Goal: Transaction & Acquisition: Obtain resource

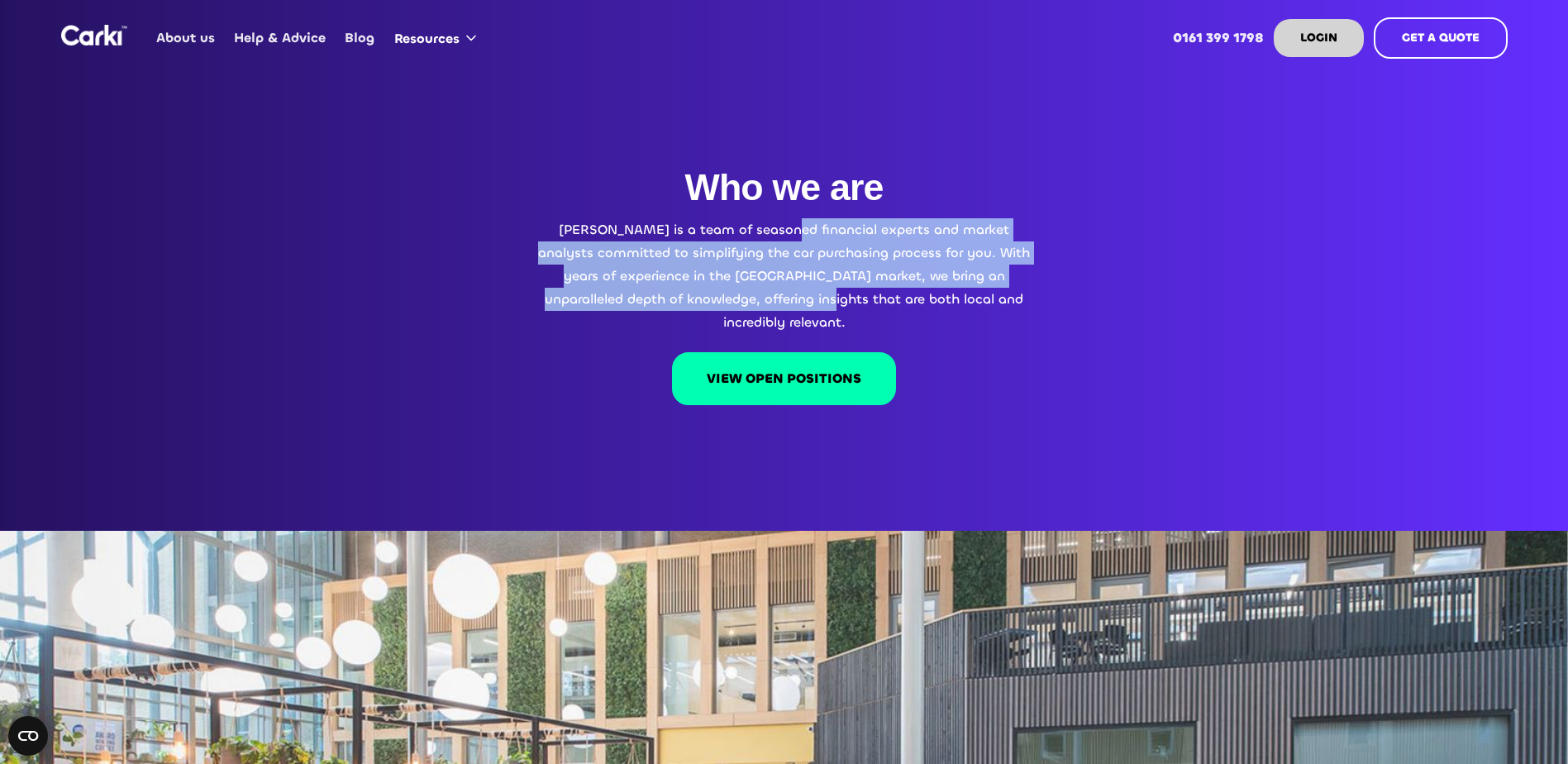
drag, startPoint x: 788, startPoint y: 233, endPoint x: 808, endPoint y: 292, distance: 62.3
click at [808, 292] on p "Carki is a team of seasoned financial experts and market analysts committed to …" at bounding box center [785, 276] width 496 height 116
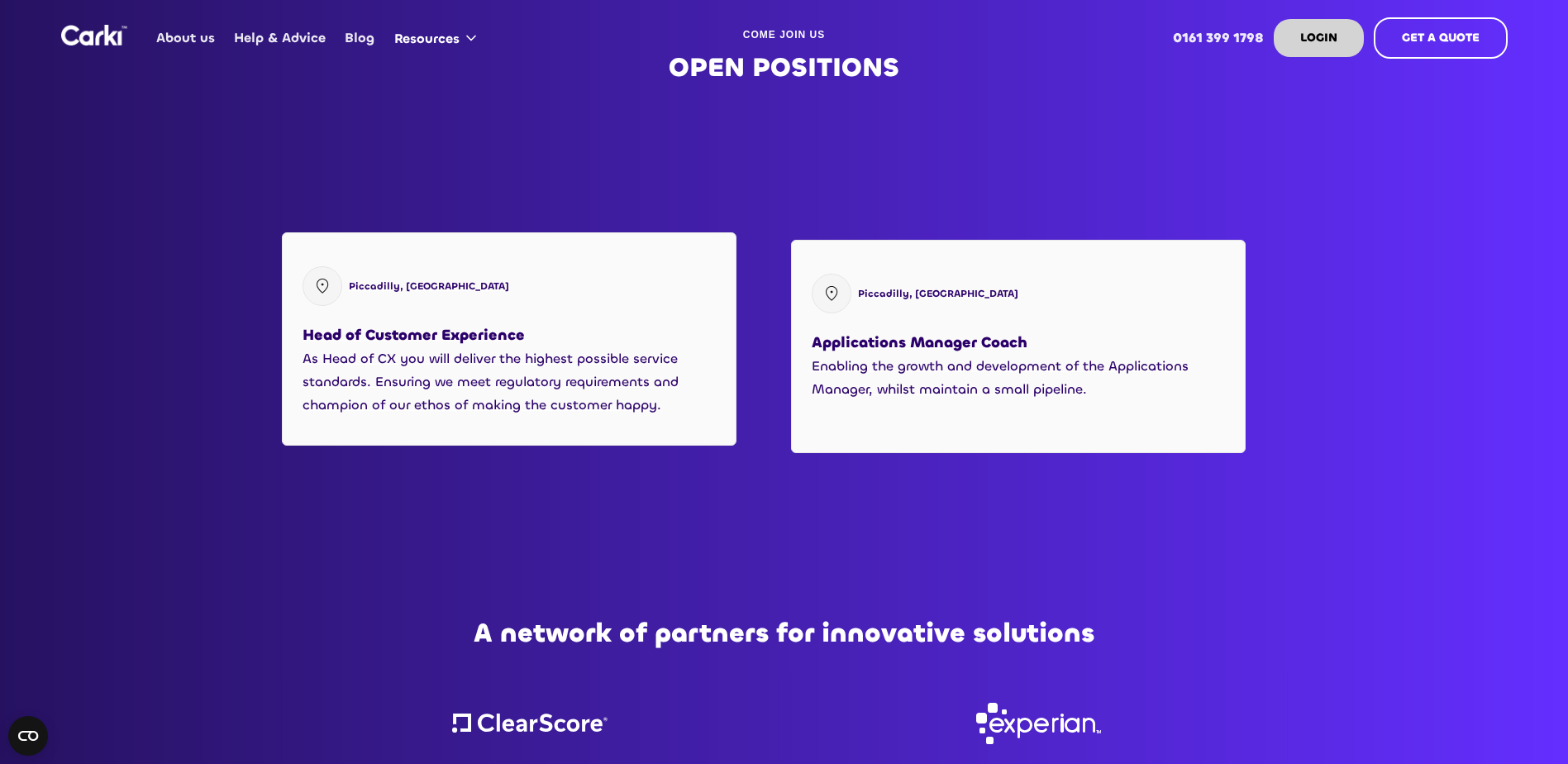
scroll to position [2066, 0]
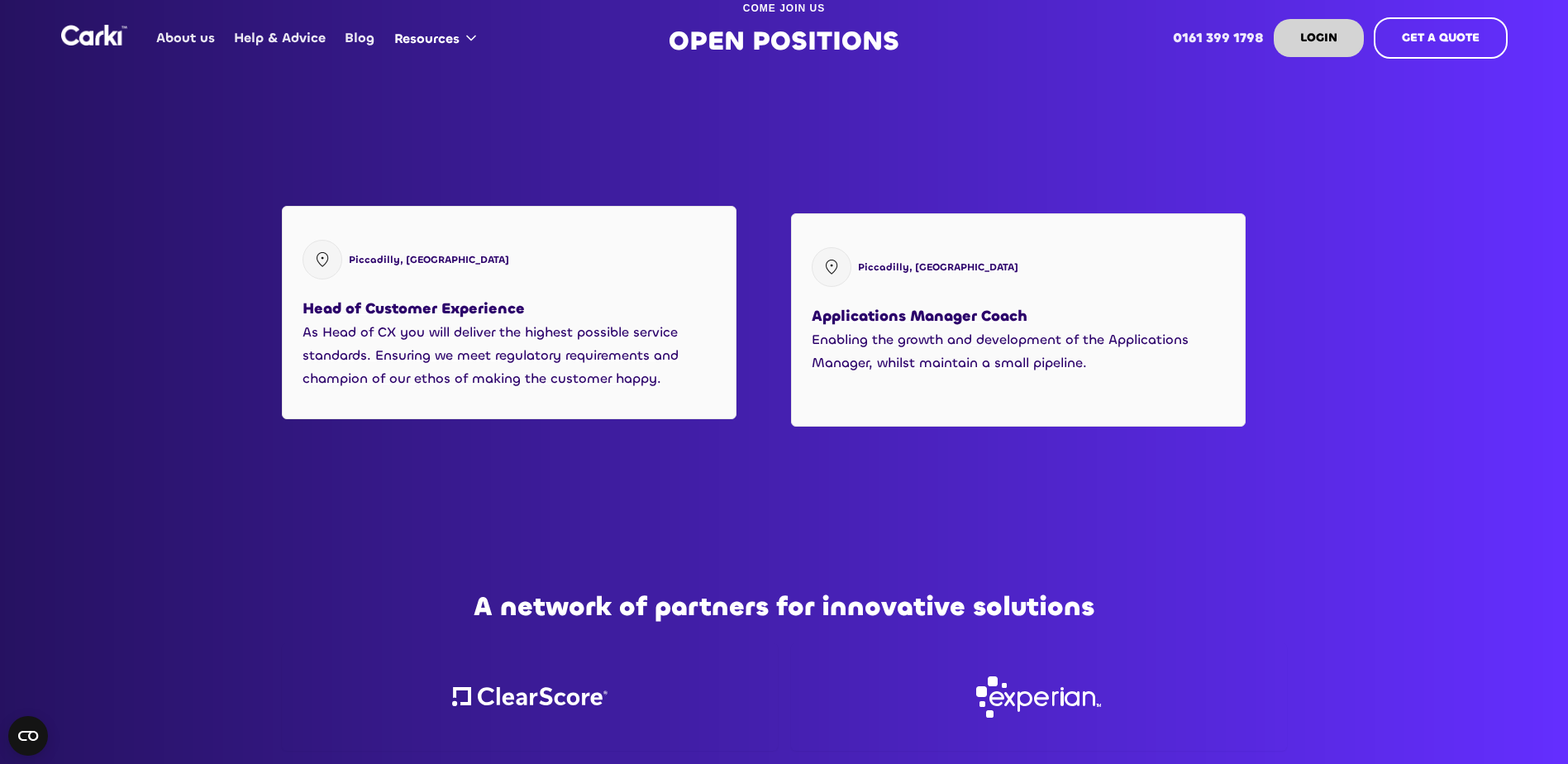
click at [474, 296] on h3 "Head of Customer Experience" at bounding box center [414, 308] width 222 height 25
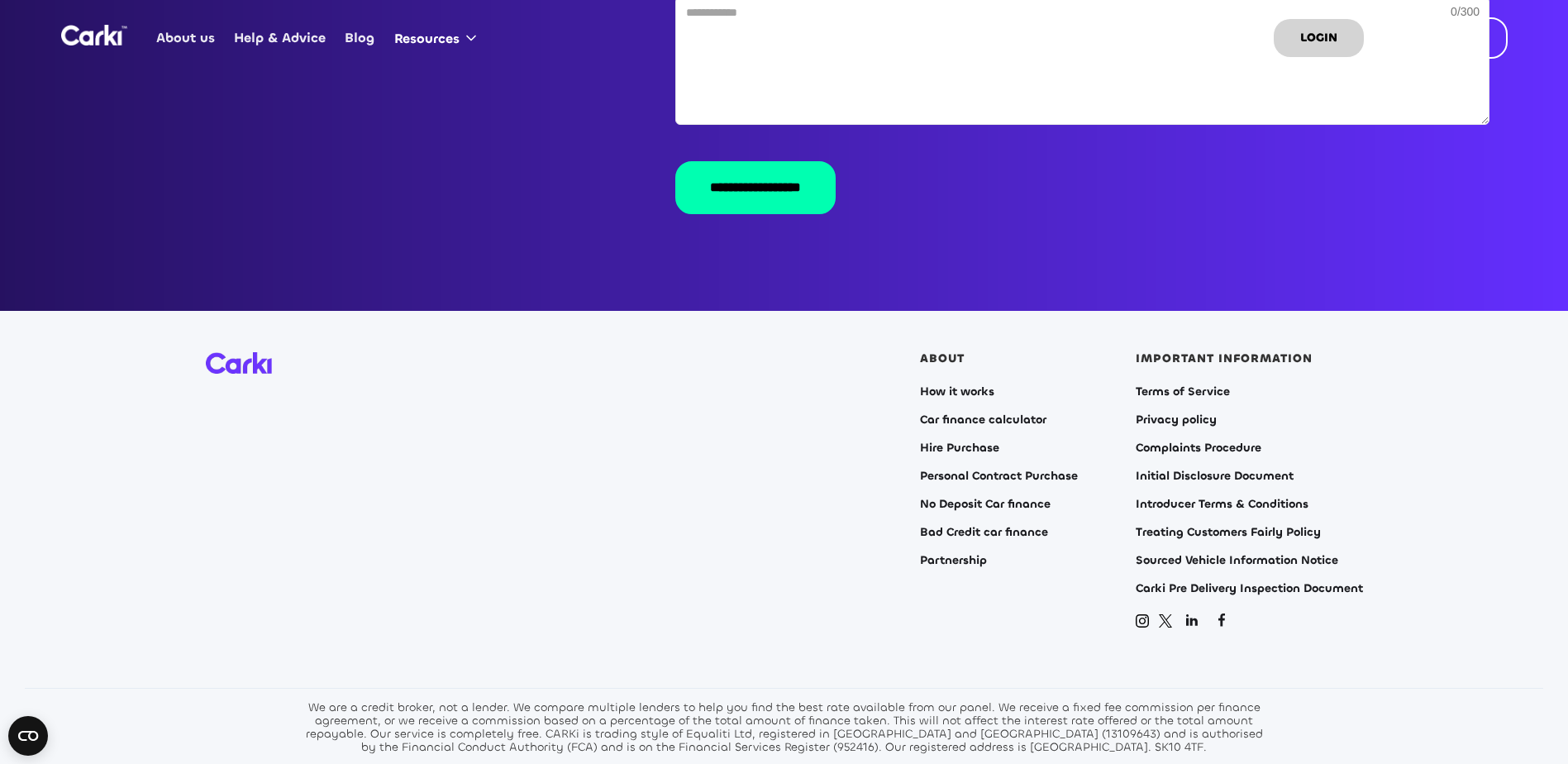
scroll to position [3340, 0]
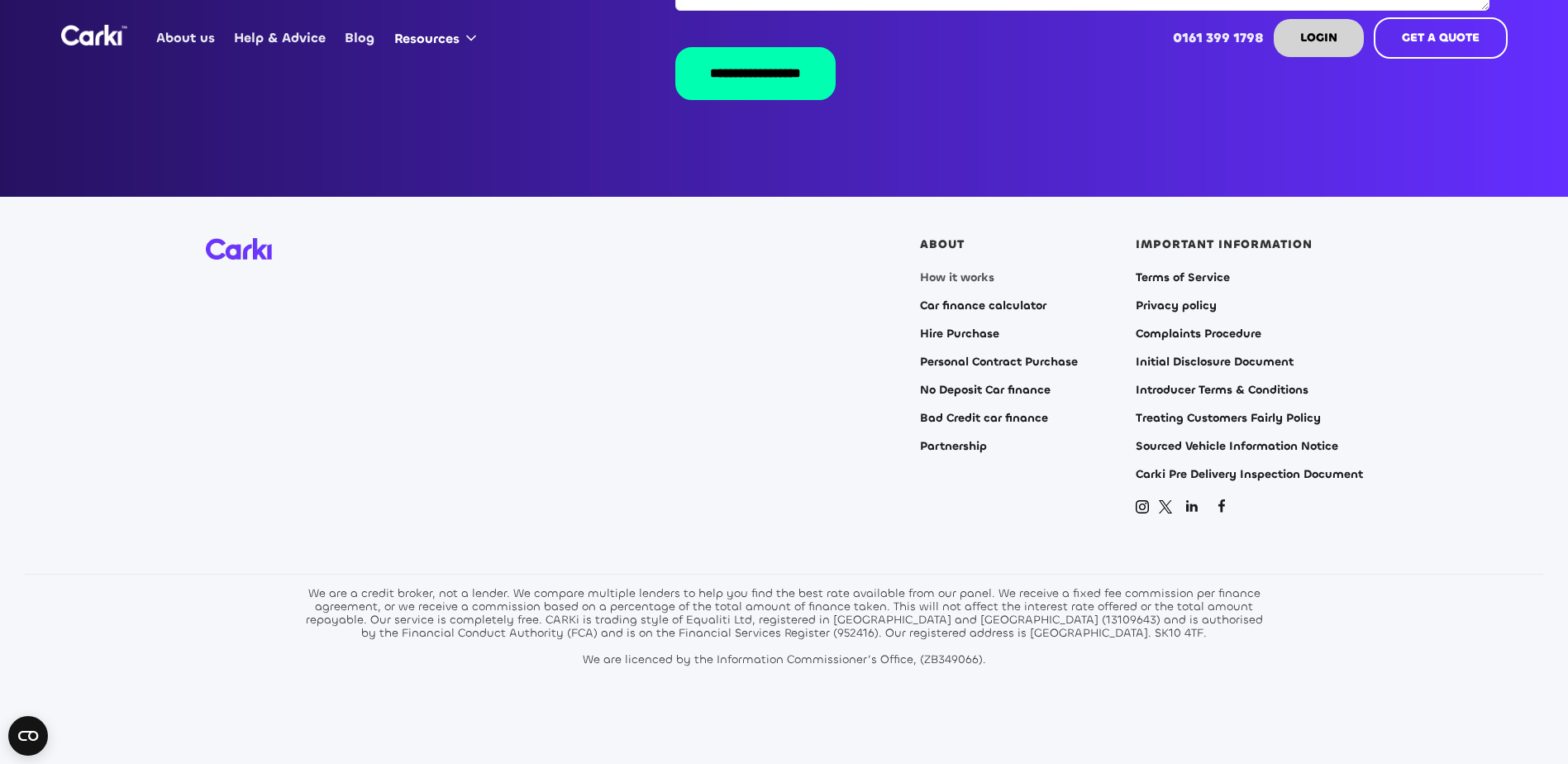
click at [953, 271] on link "How it works" at bounding box center [957, 277] width 74 height 13
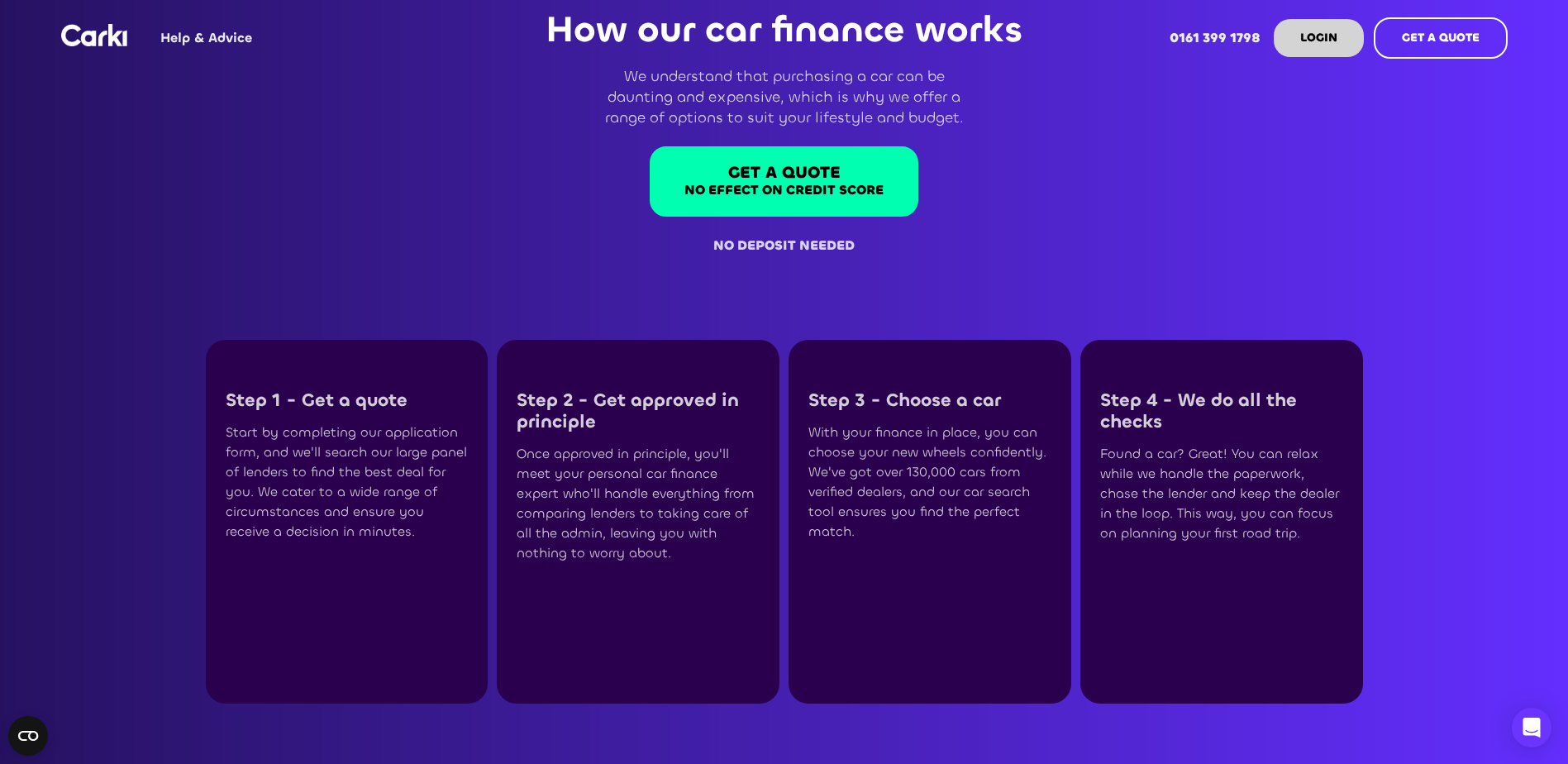
scroll to position [166, 0]
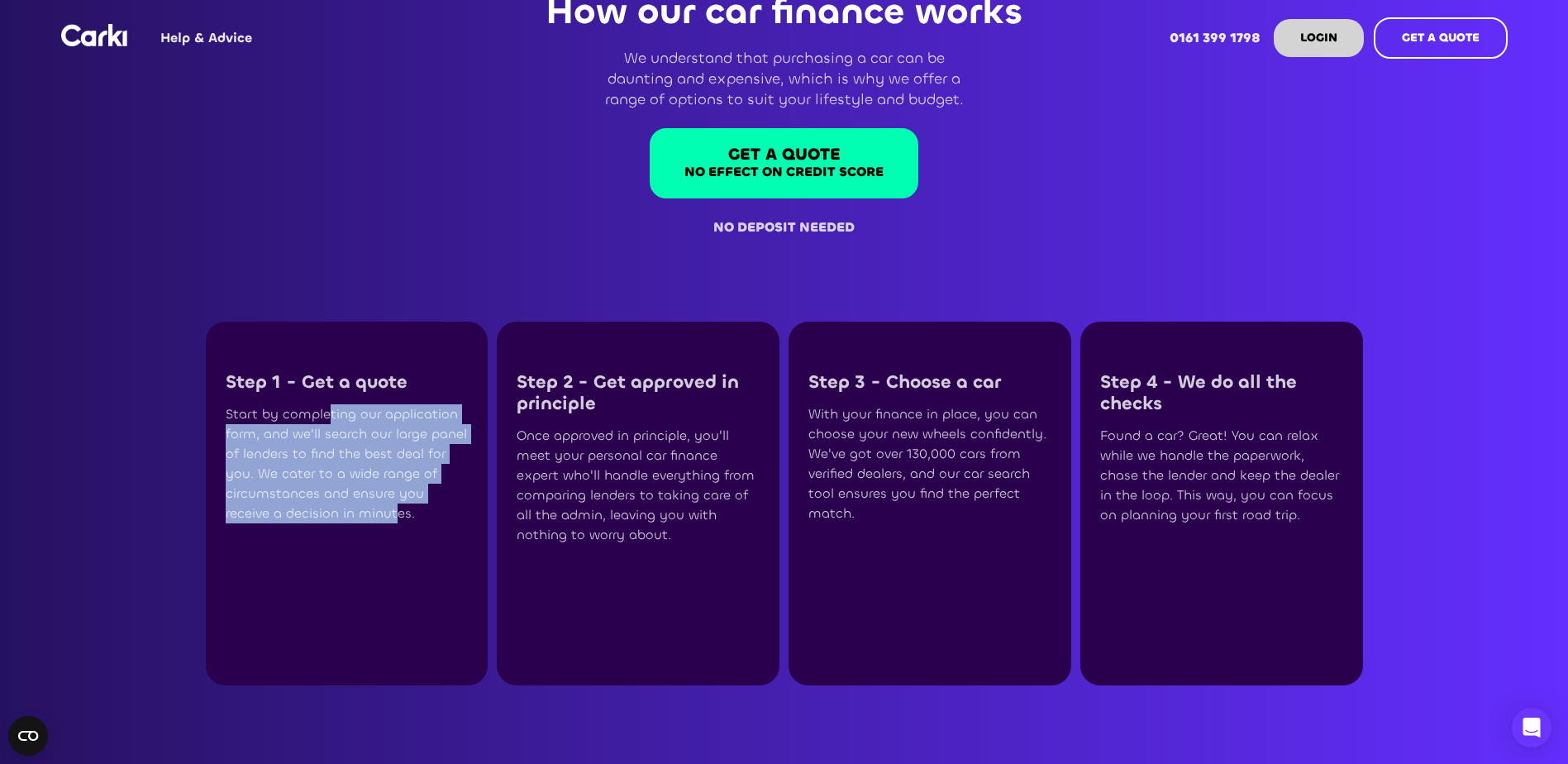
drag, startPoint x: 330, startPoint y: 438, endPoint x: 394, endPoint y: 532, distance: 113.7
click at [394, 523] on div "Start by completing our application form, and we'll search our large panel of l…" at bounding box center [346, 463] width 243 height 119
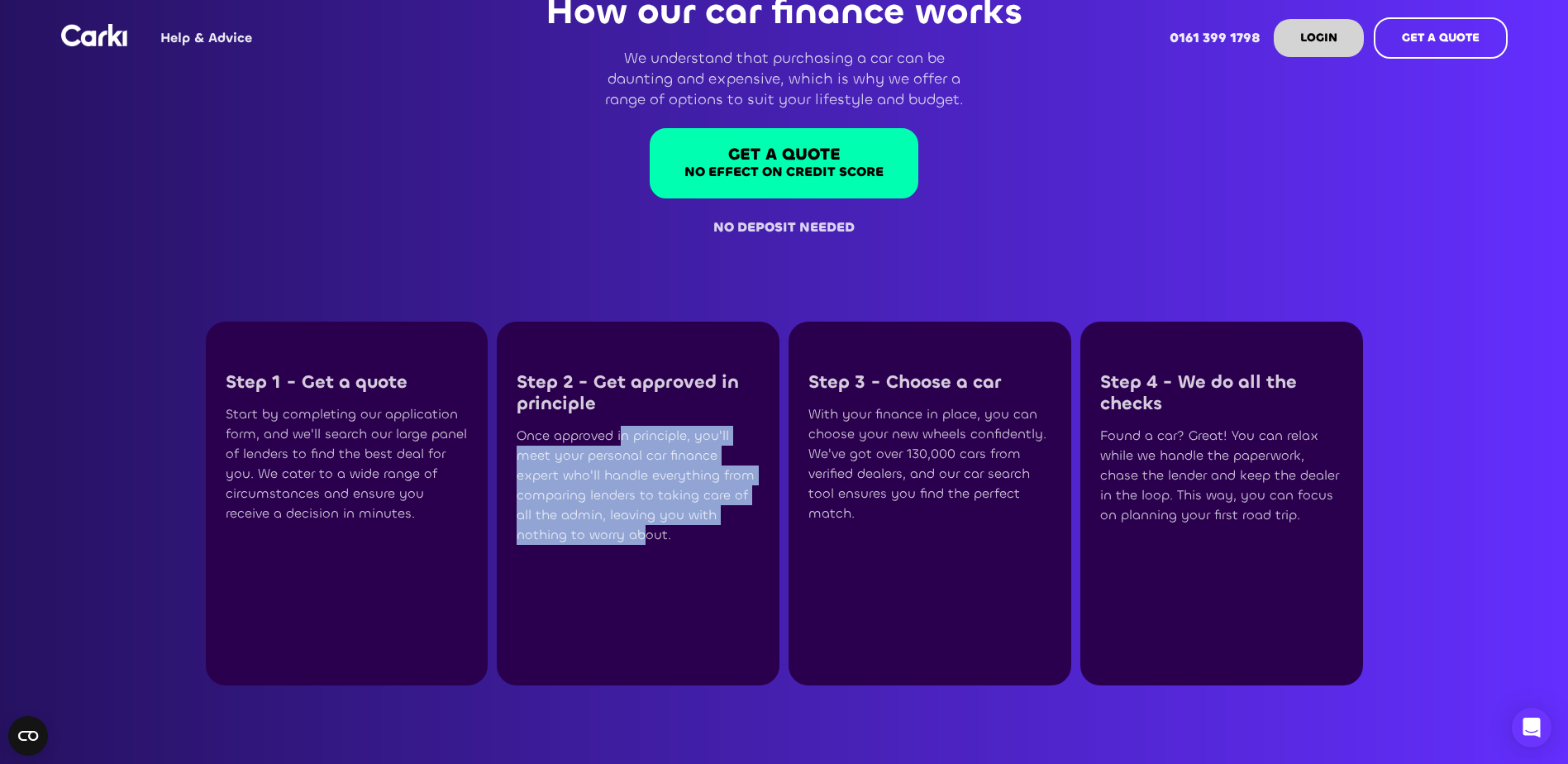
drag, startPoint x: 621, startPoint y: 446, endPoint x: 649, endPoint y: 547, distance: 104.8
click at [649, 546] on div "Step 2 - Get approved in principle Once approved in principle, you'll meet your…" at bounding box center [638, 458] width 243 height 175
click at [650, 545] on div "Once approved in principle, you'll meet your personal car finance expert who'll…" at bounding box center [638, 485] width 243 height 119
drag, startPoint x: 649, startPoint y: 456, endPoint x: 661, endPoint y: 554, distance: 98.7
click at [661, 545] on div "Once approved in principle, you'll meet your personal car finance expert who'll…" at bounding box center [638, 485] width 243 height 119
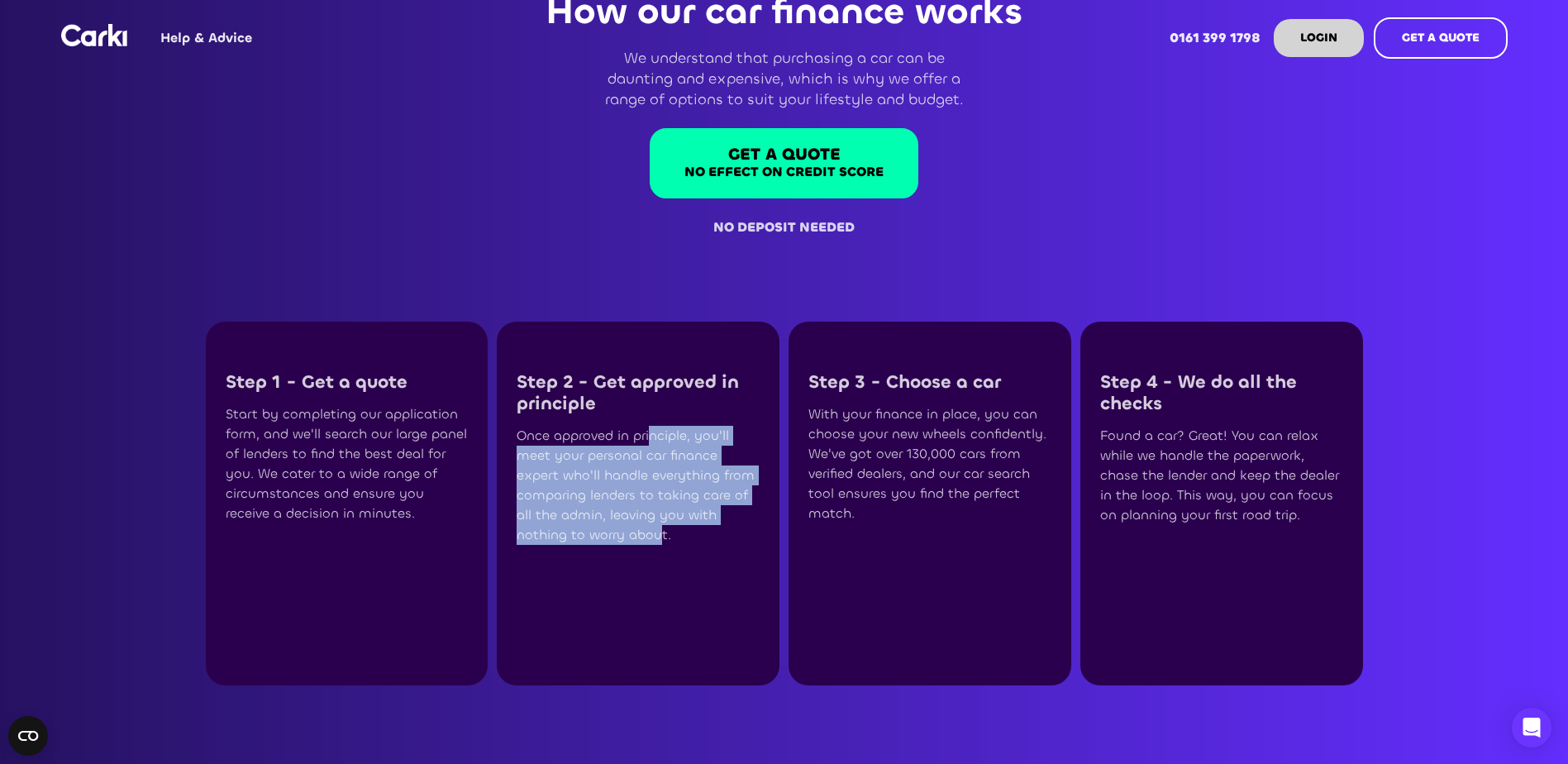
click at [660, 545] on div "Once approved in principle, you'll meet your personal car finance expert who'll…" at bounding box center [638, 485] width 243 height 119
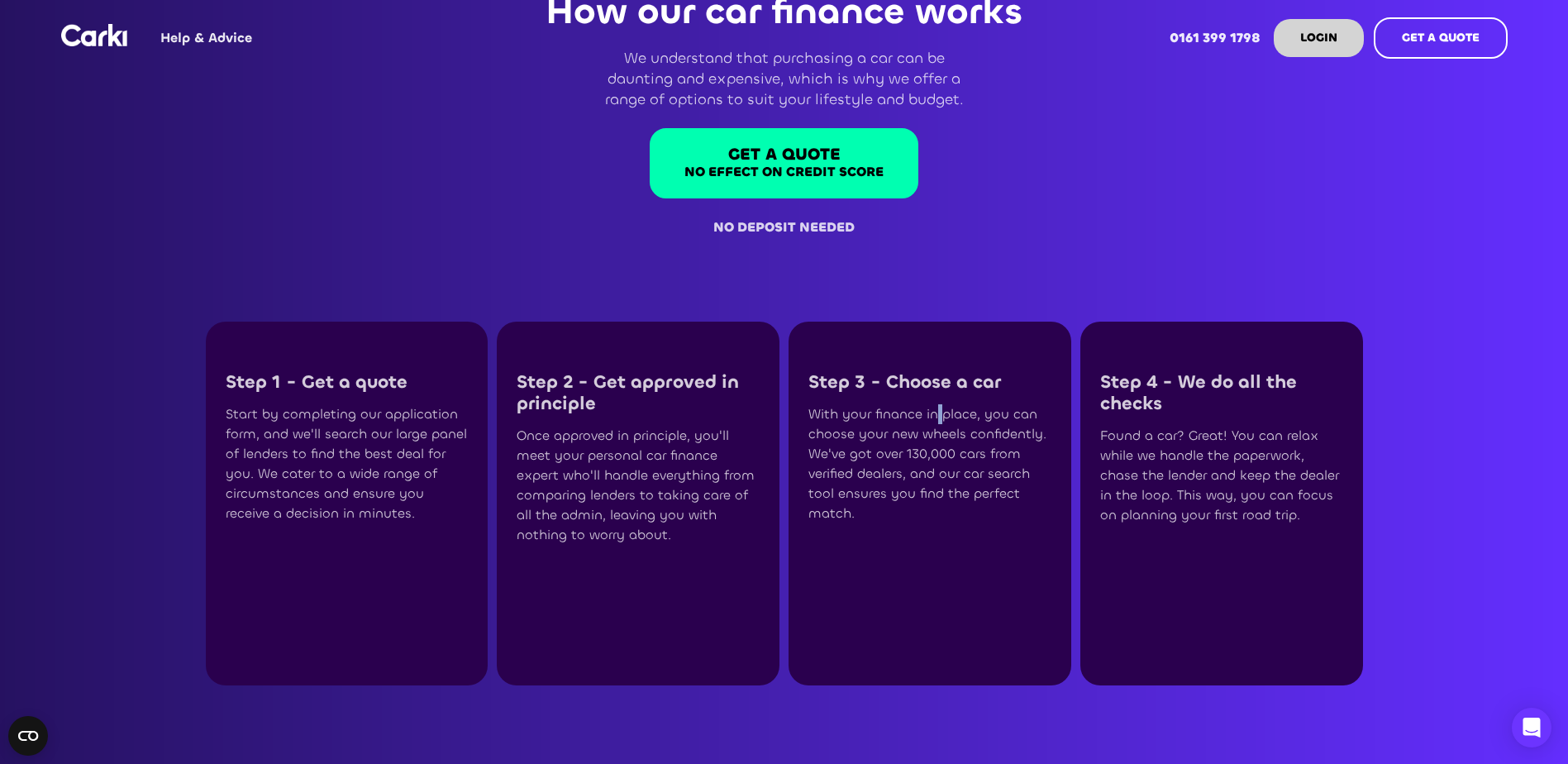
click at [938, 442] on div "With your finance in place, you can choose your new wheels confidently. We've g…" at bounding box center [930, 463] width 243 height 119
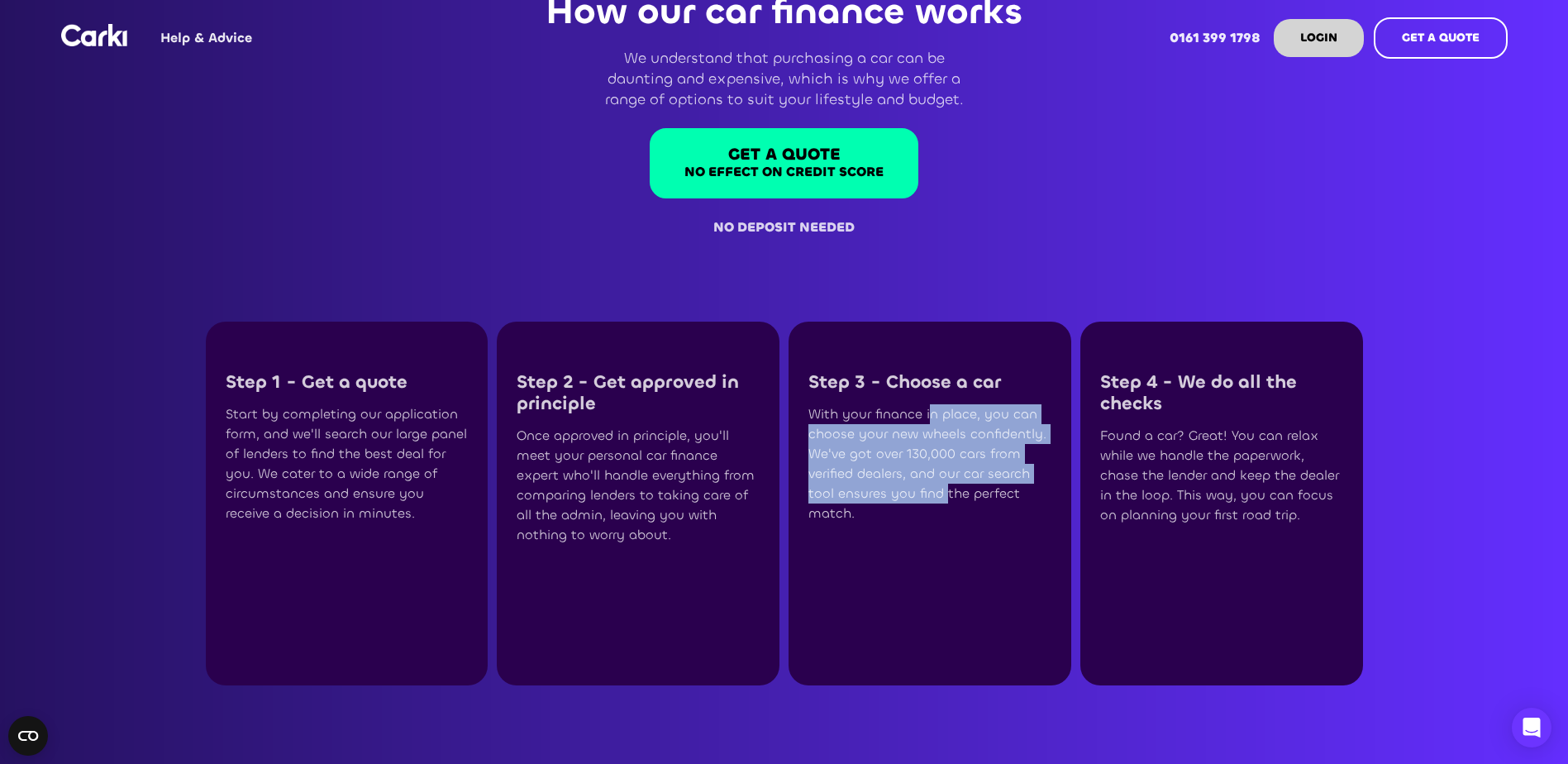
drag, startPoint x: 932, startPoint y: 438, endPoint x: 947, endPoint y: 507, distance: 70.6
click at [947, 507] on div "With your finance in place, you can choose your new wheels confidently. We've g…" at bounding box center [930, 463] width 243 height 119
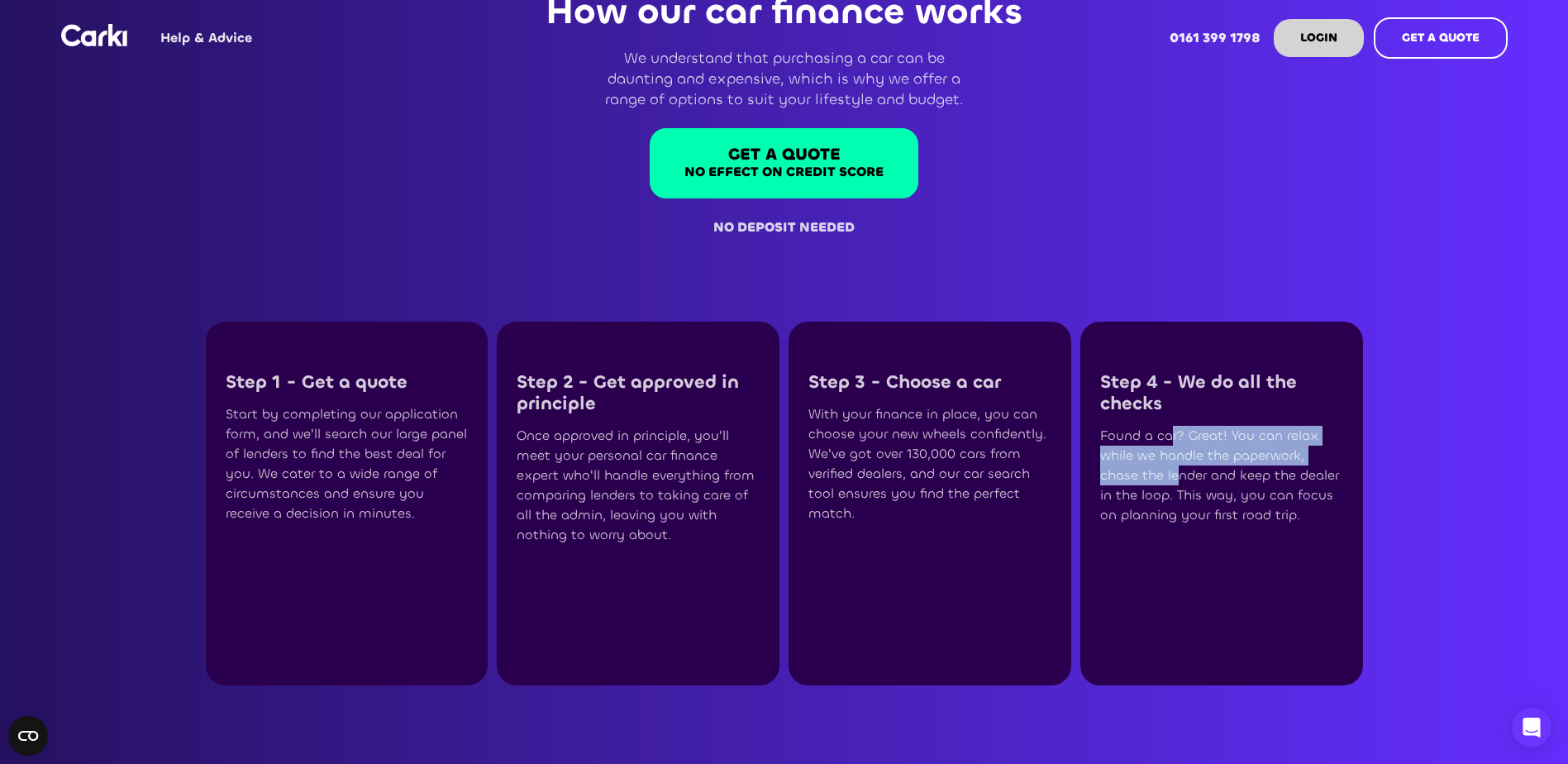
drag, startPoint x: 1170, startPoint y: 461, endPoint x: 1180, endPoint y: 492, distance: 32.6
click at [1180, 492] on div "Found a car? Great! You can relax while we handle the paperwork, chase the lend…" at bounding box center [1222, 475] width 243 height 99
drag, startPoint x: 1180, startPoint y: 492, endPoint x: 1172, endPoint y: 467, distance: 26.2
click at [1172, 467] on div "Found a car? Great! You can relax while we handle the paperwork, chase the lend…" at bounding box center [1222, 475] width 243 height 99
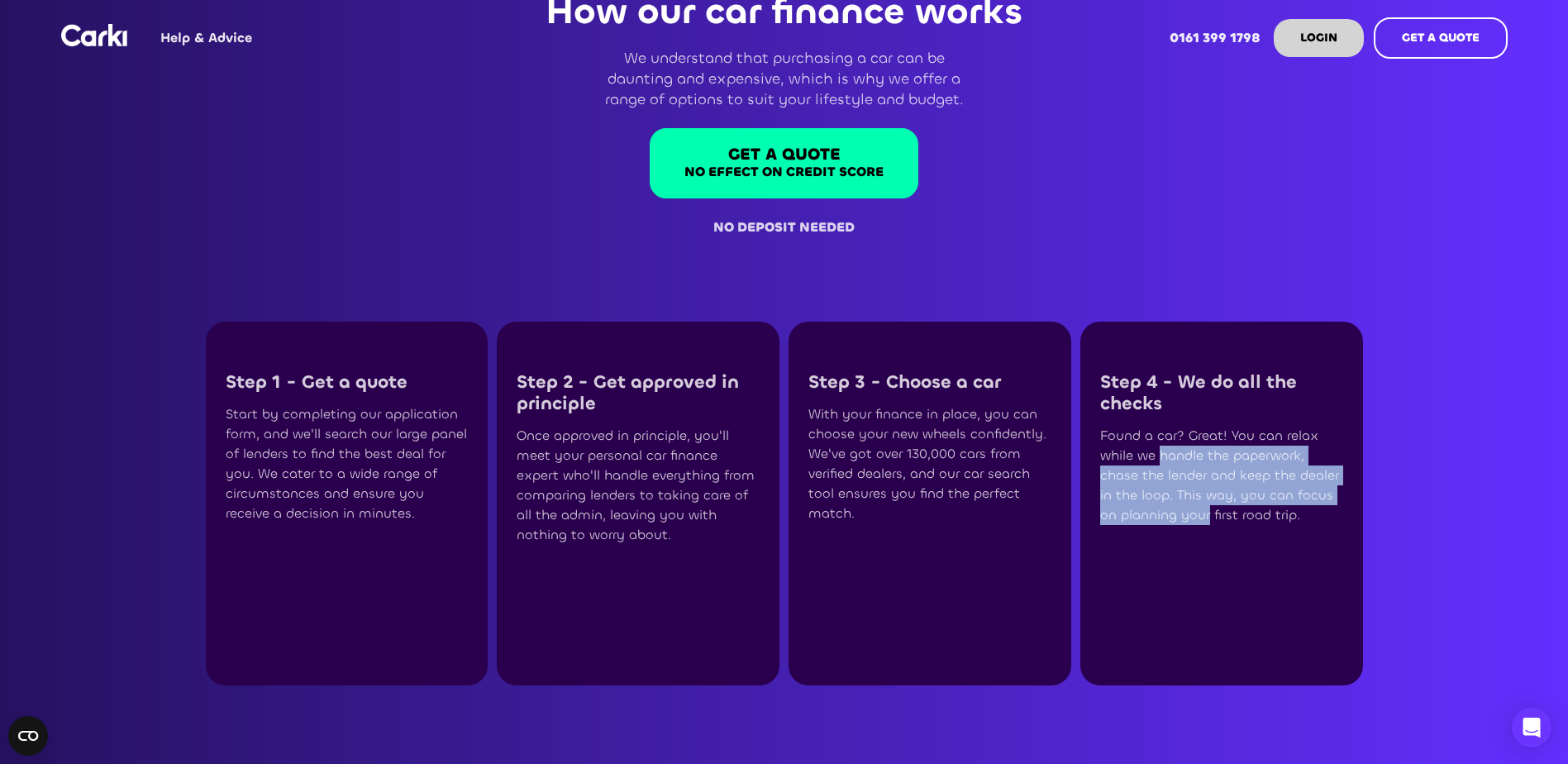
drag, startPoint x: 1172, startPoint y: 467, endPoint x: 1187, endPoint y: 542, distance: 76.5
click at [1187, 525] on div "Found a car? Great! You can relax while we handle the paperwork, chase the lend…" at bounding box center [1222, 475] width 243 height 99
drag, startPoint x: 1187, startPoint y: 542, endPoint x: 1174, endPoint y: 493, distance: 50.7
click at [1187, 525] on div "Found a car? Great! You can relax while we handle the paperwork, chase the lend…" at bounding box center [1222, 475] width 243 height 99
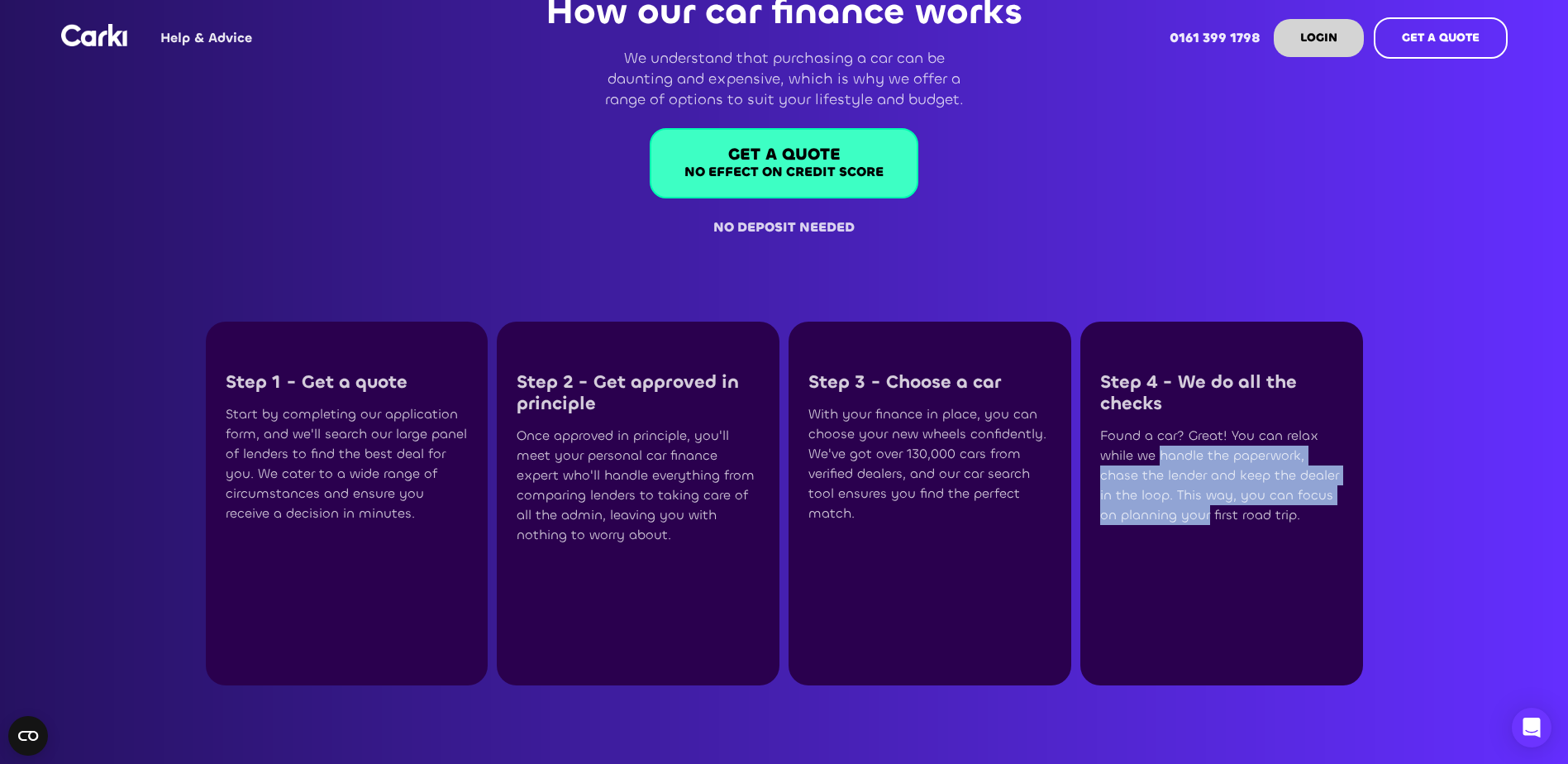
click at [819, 185] on link "GET A QUOTE No effect on credit score" at bounding box center [784, 163] width 269 height 70
